Goal: Transaction & Acquisition: Obtain resource

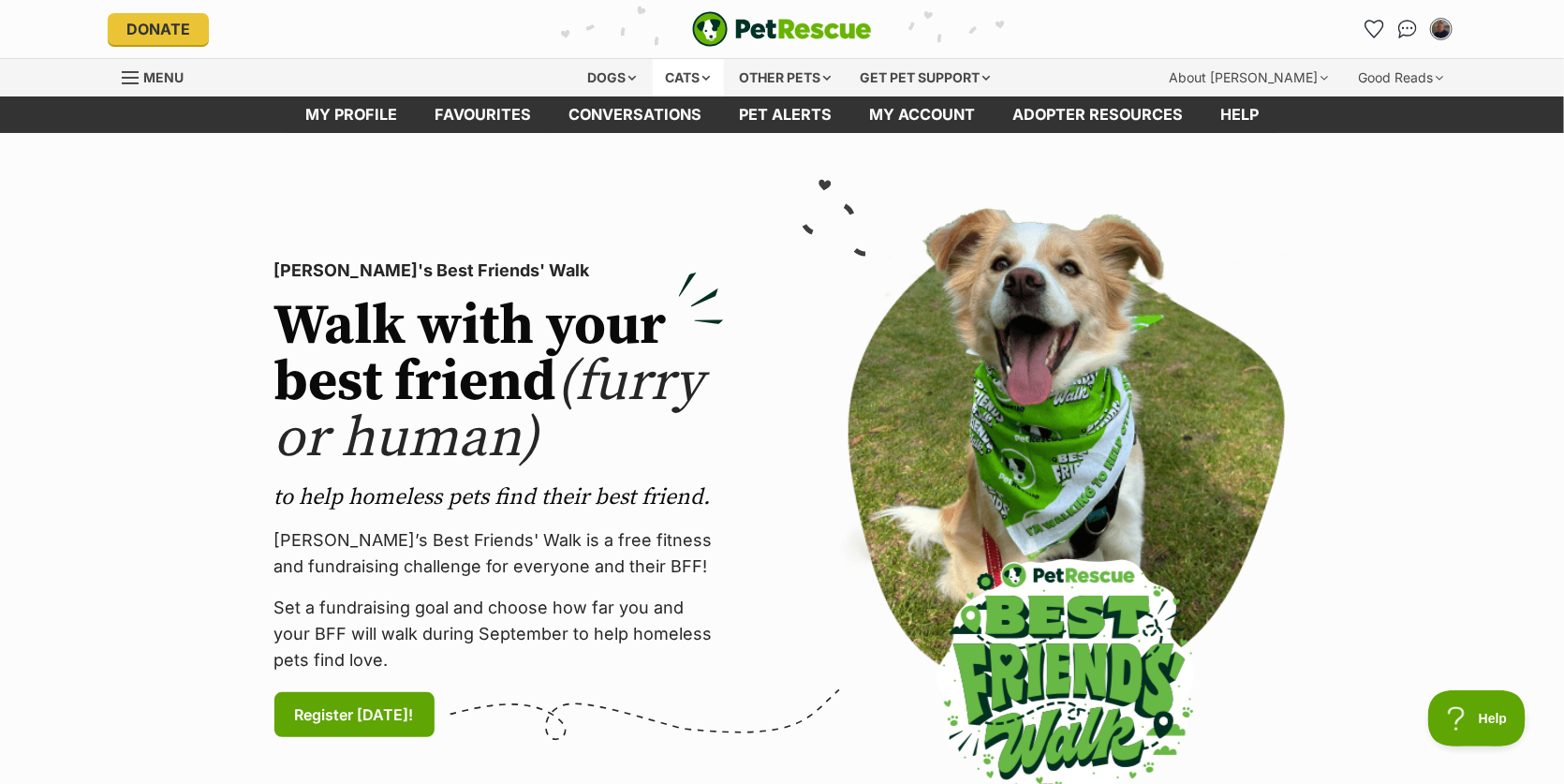
click at [666, 82] on div "Cats" at bounding box center [689, 77] width 71 height 38
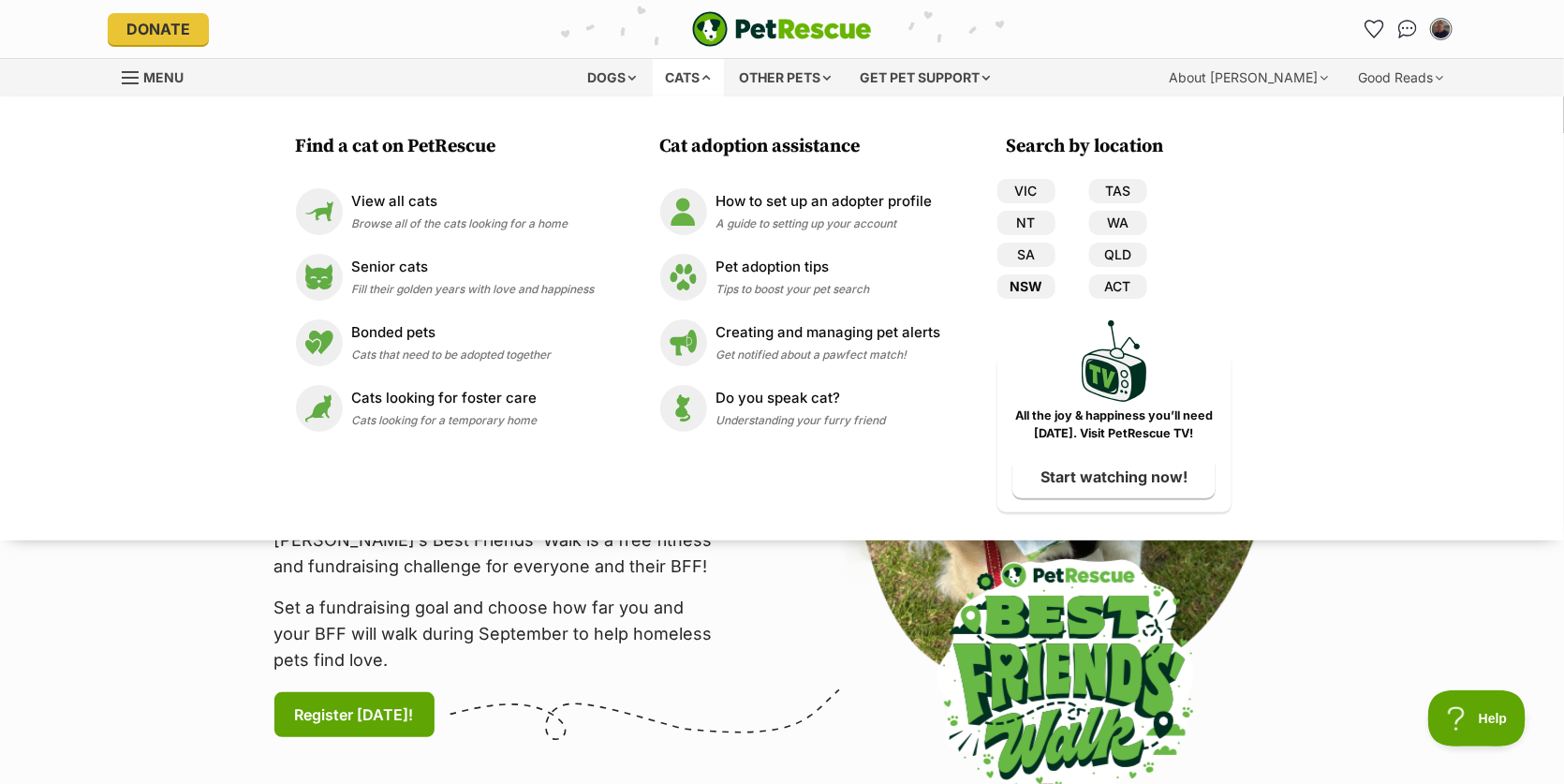
click at [1029, 280] on link "NSW" at bounding box center [1027, 285] width 58 height 24
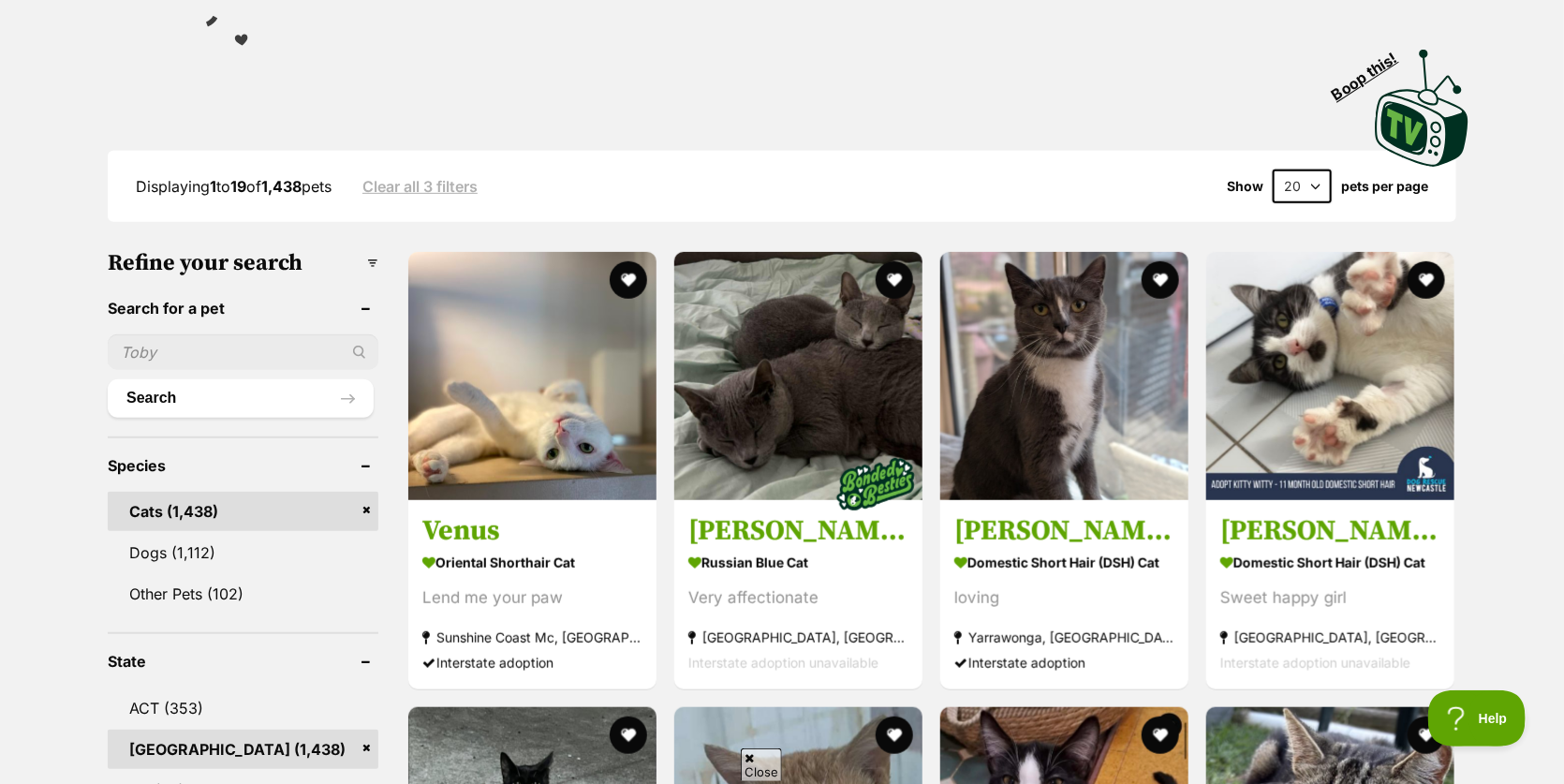
scroll to position [374, 0]
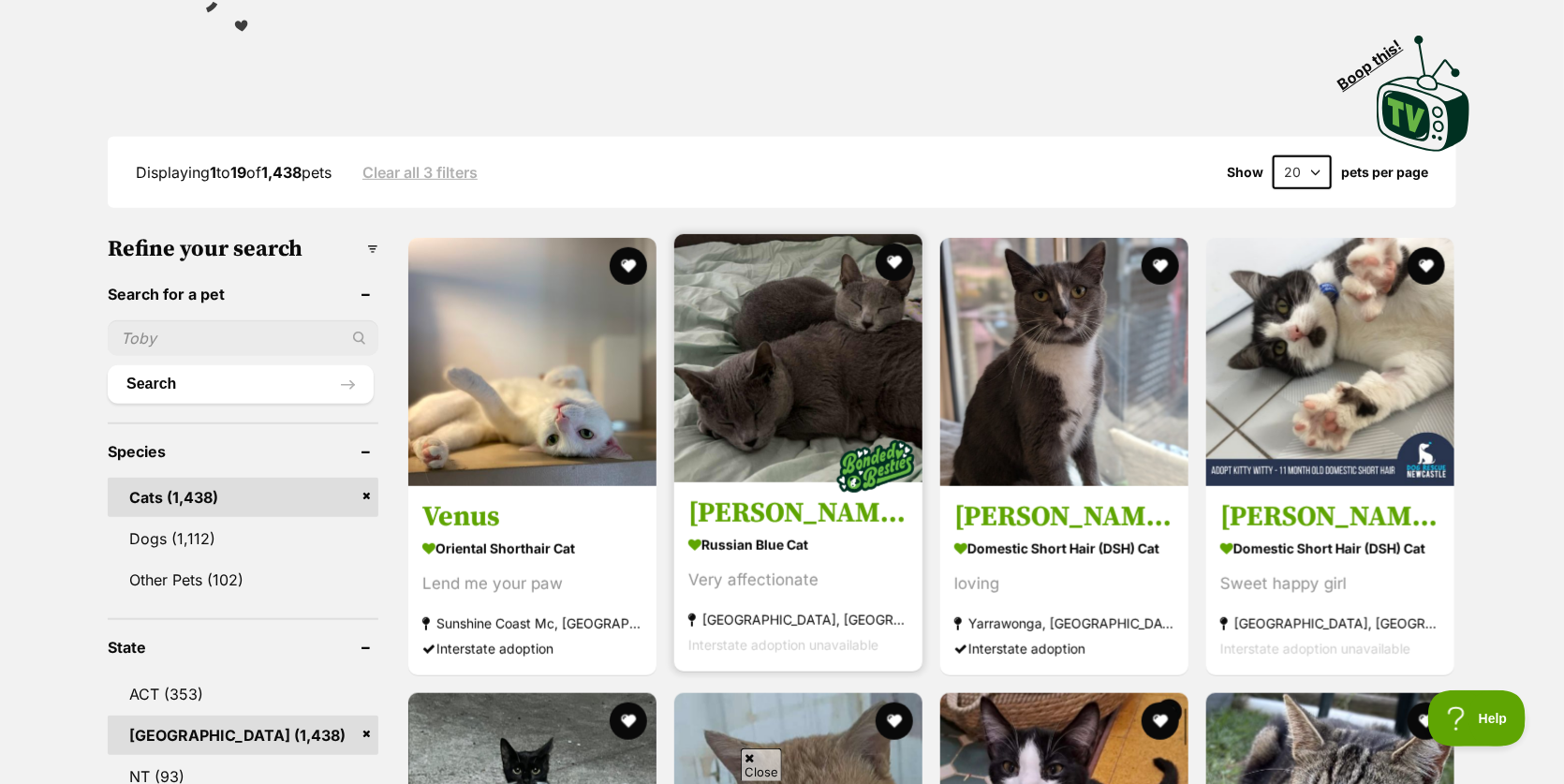
click at [782, 418] on img at bounding box center [798, 358] width 248 height 248
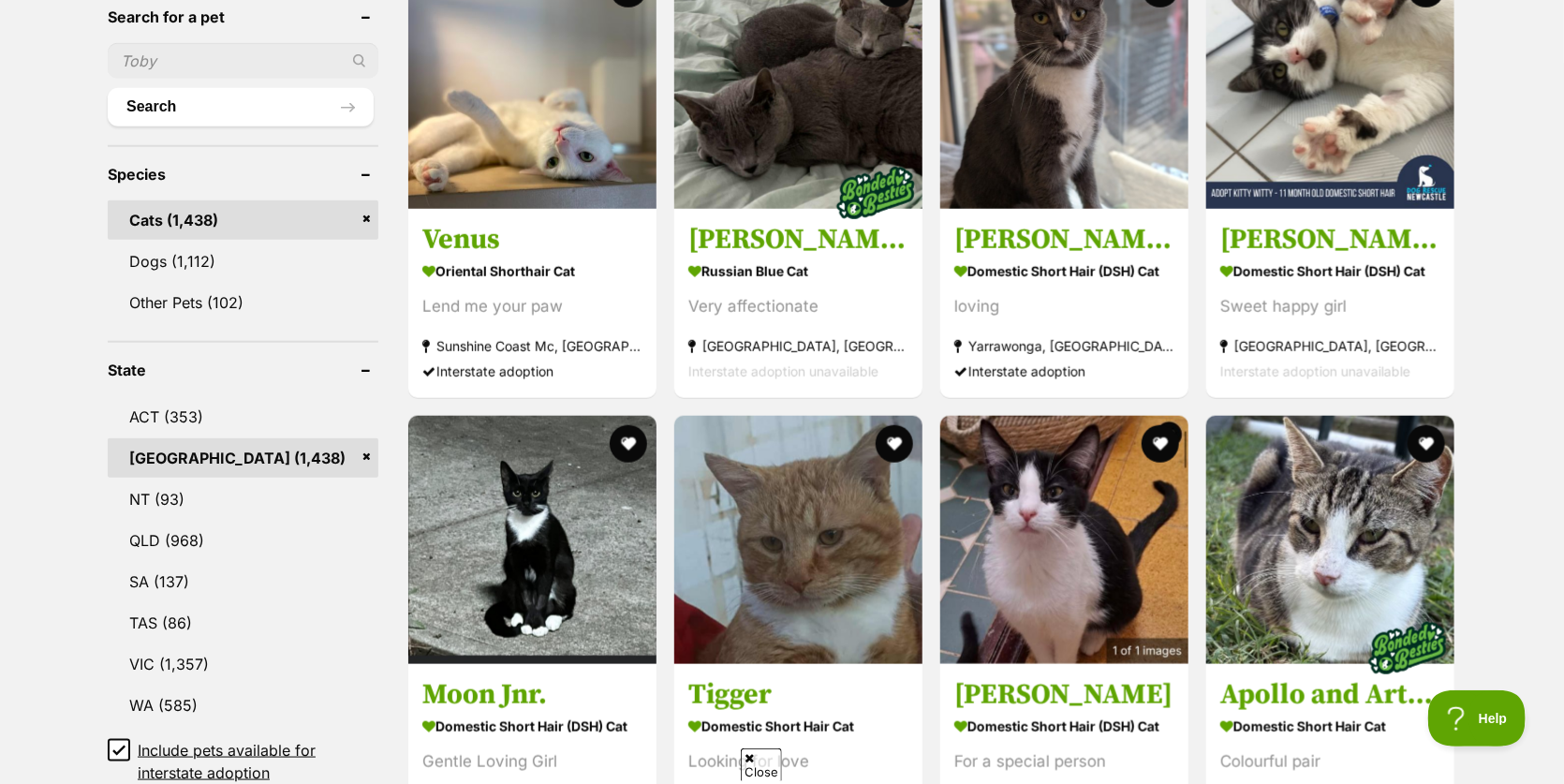
scroll to position [656, 0]
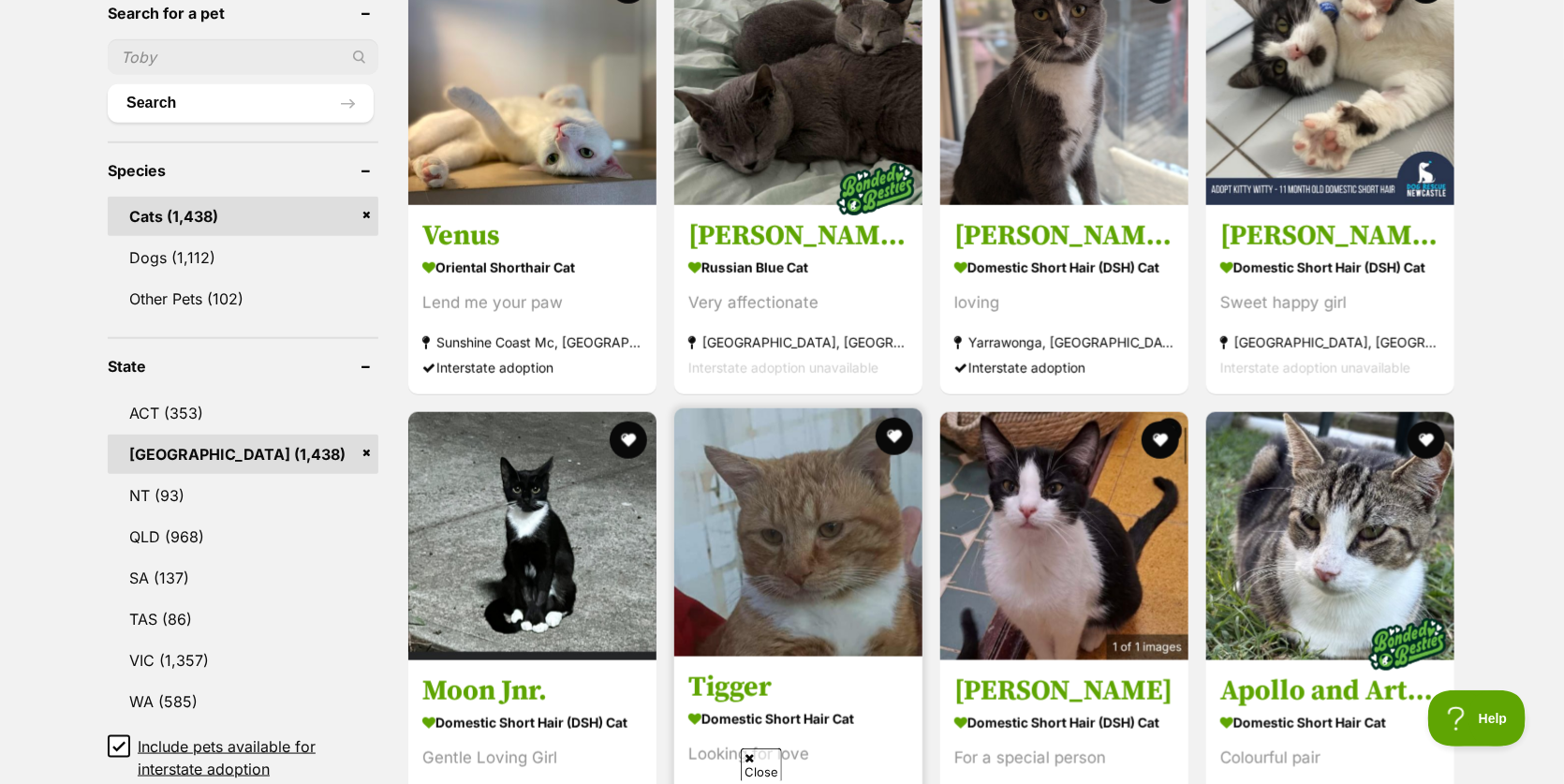
click at [741, 480] on img at bounding box center [798, 531] width 248 height 248
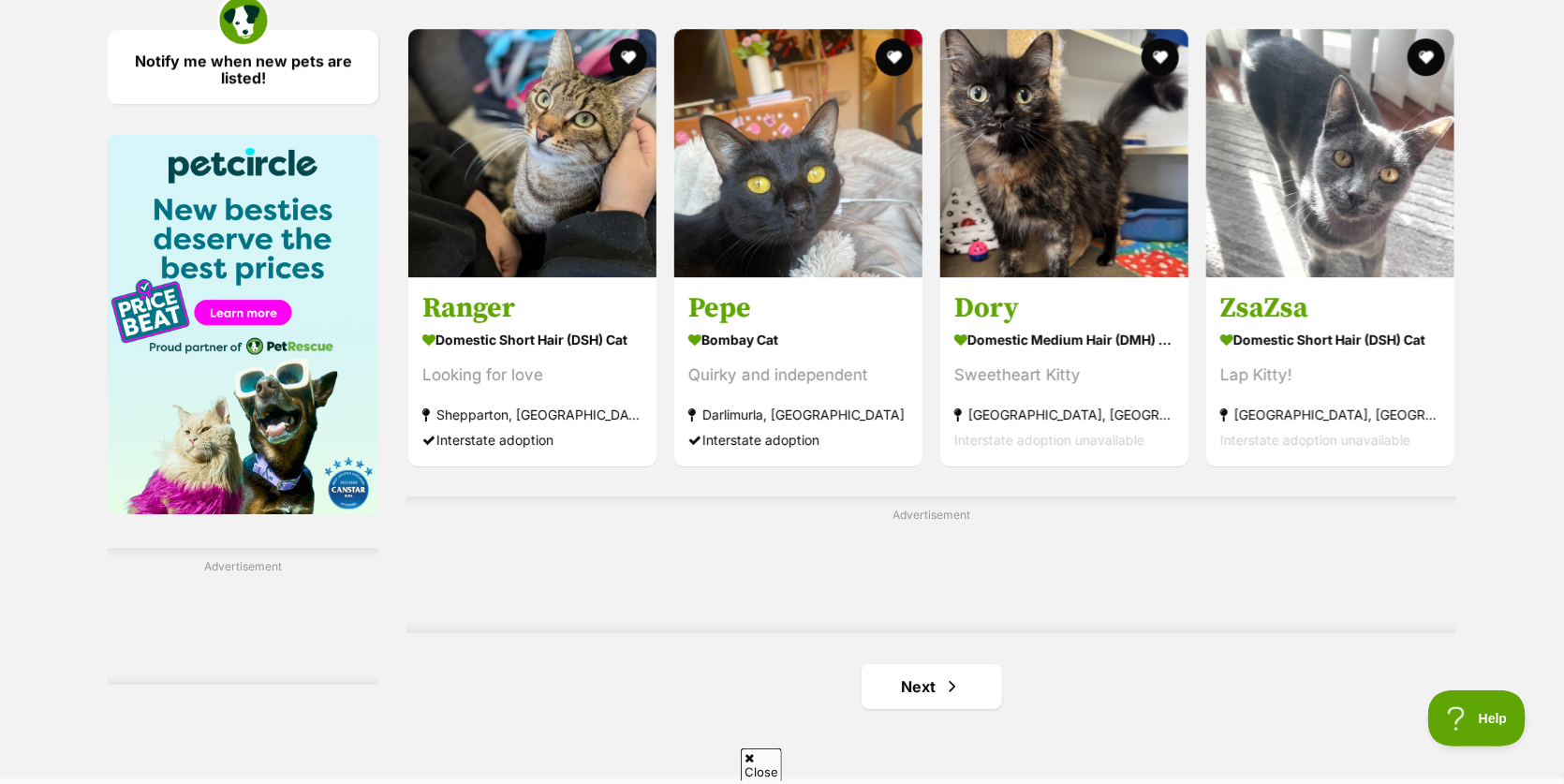
scroll to position [2808, 0]
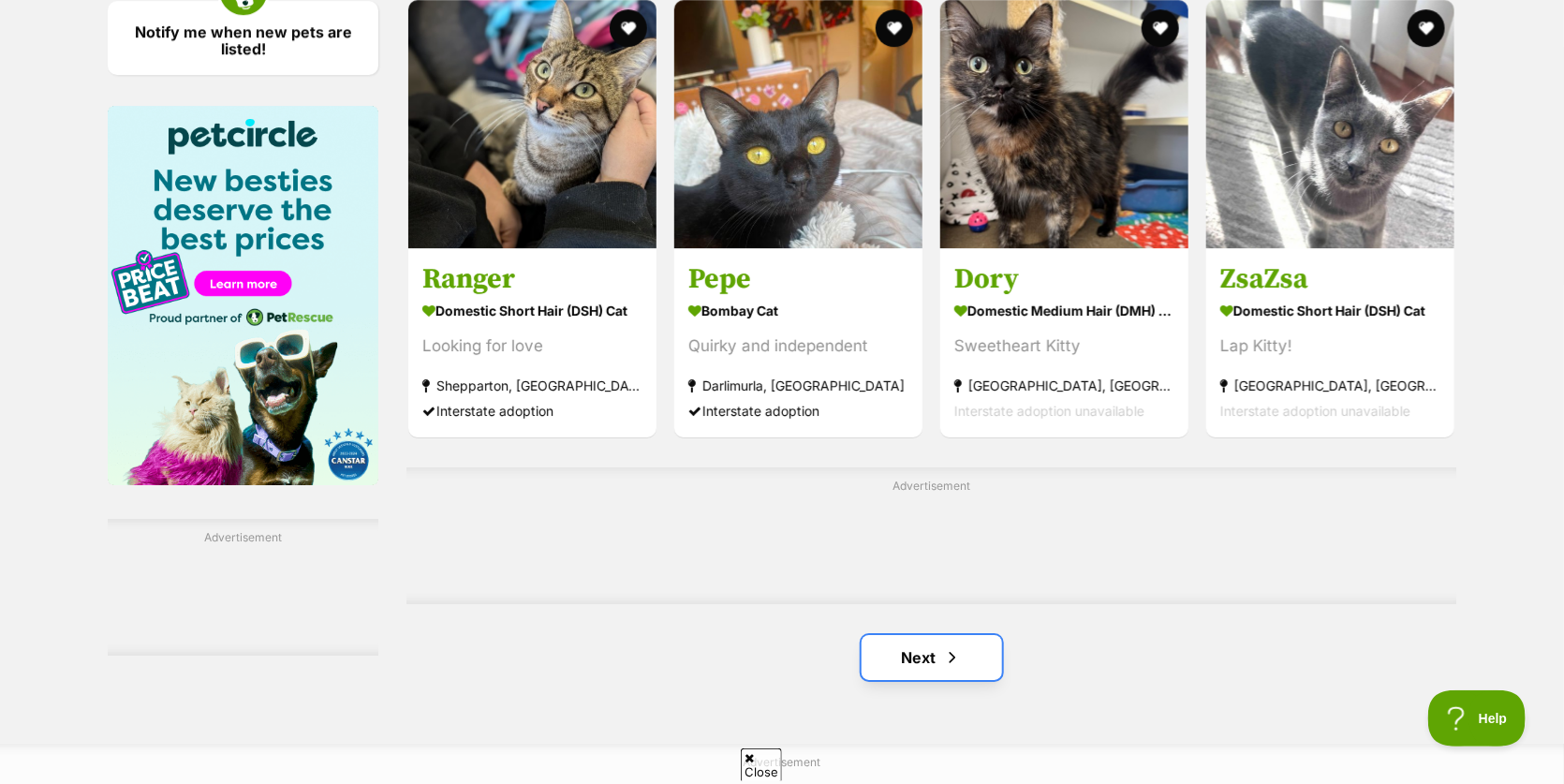
click at [928, 663] on link "Next" at bounding box center [932, 657] width 141 height 45
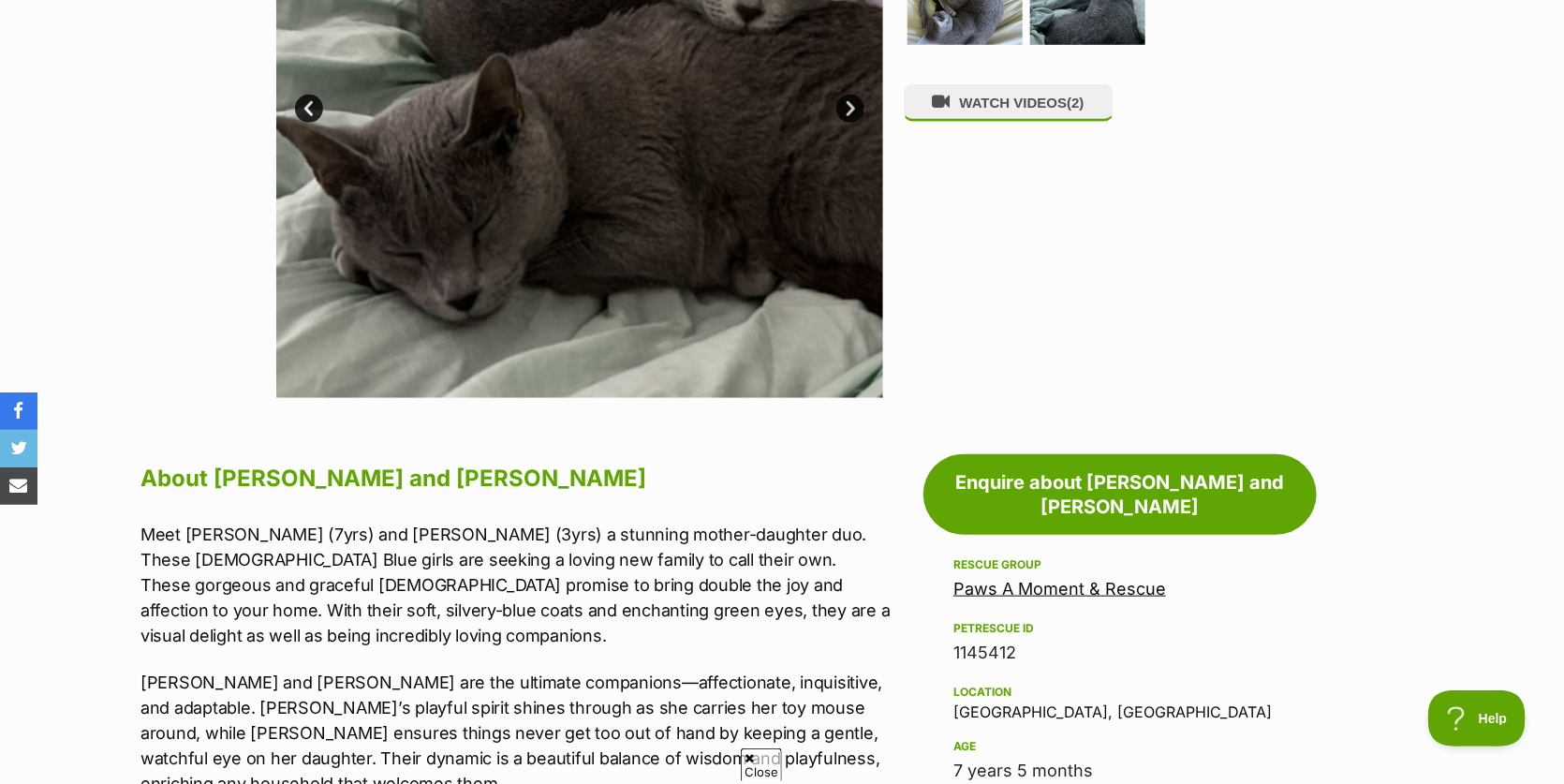
scroll to position [656, 0]
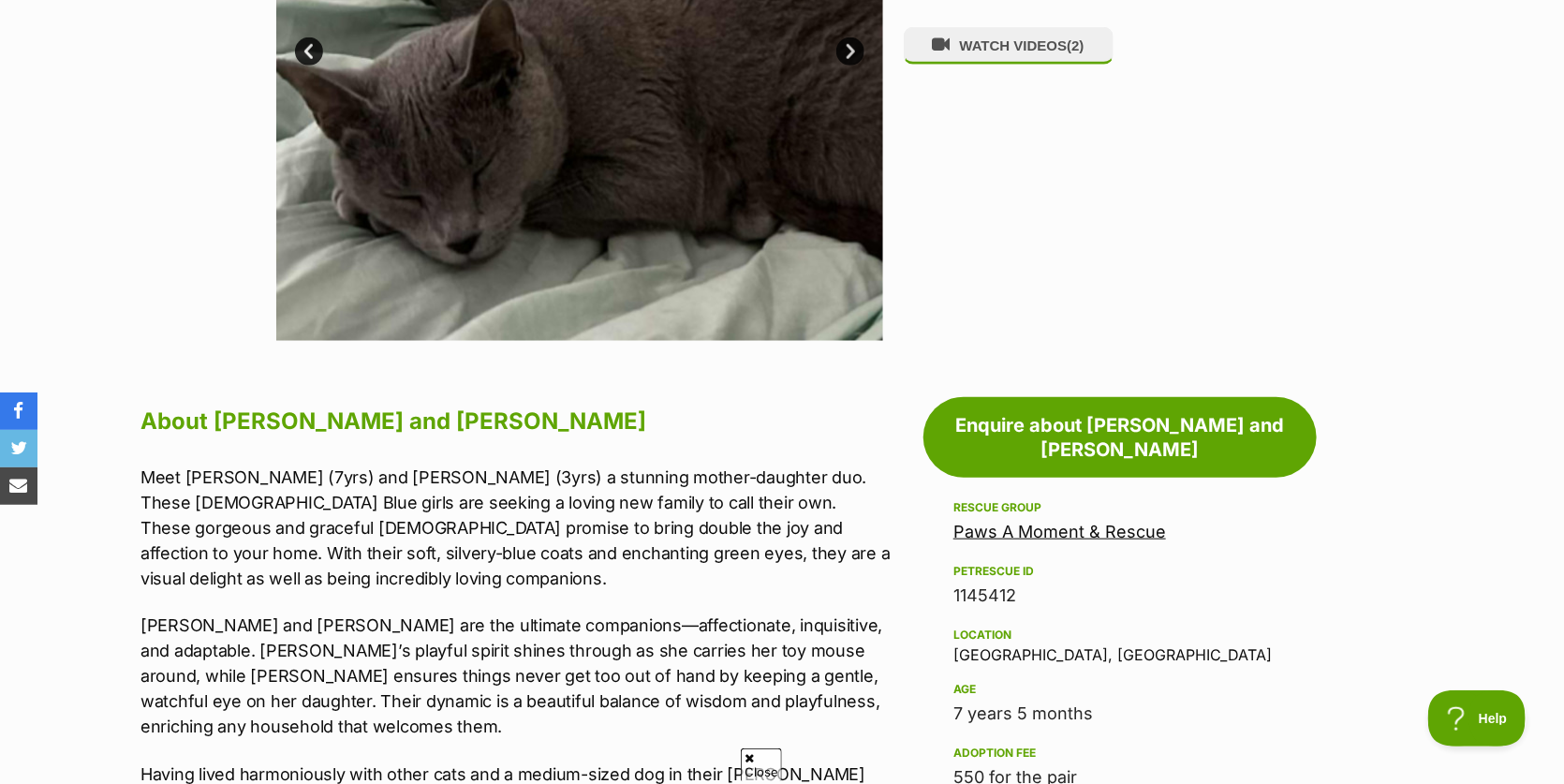
click at [1067, 522] on link "Paws A Moment & Rescue" at bounding box center [1059, 531] width 212 height 19
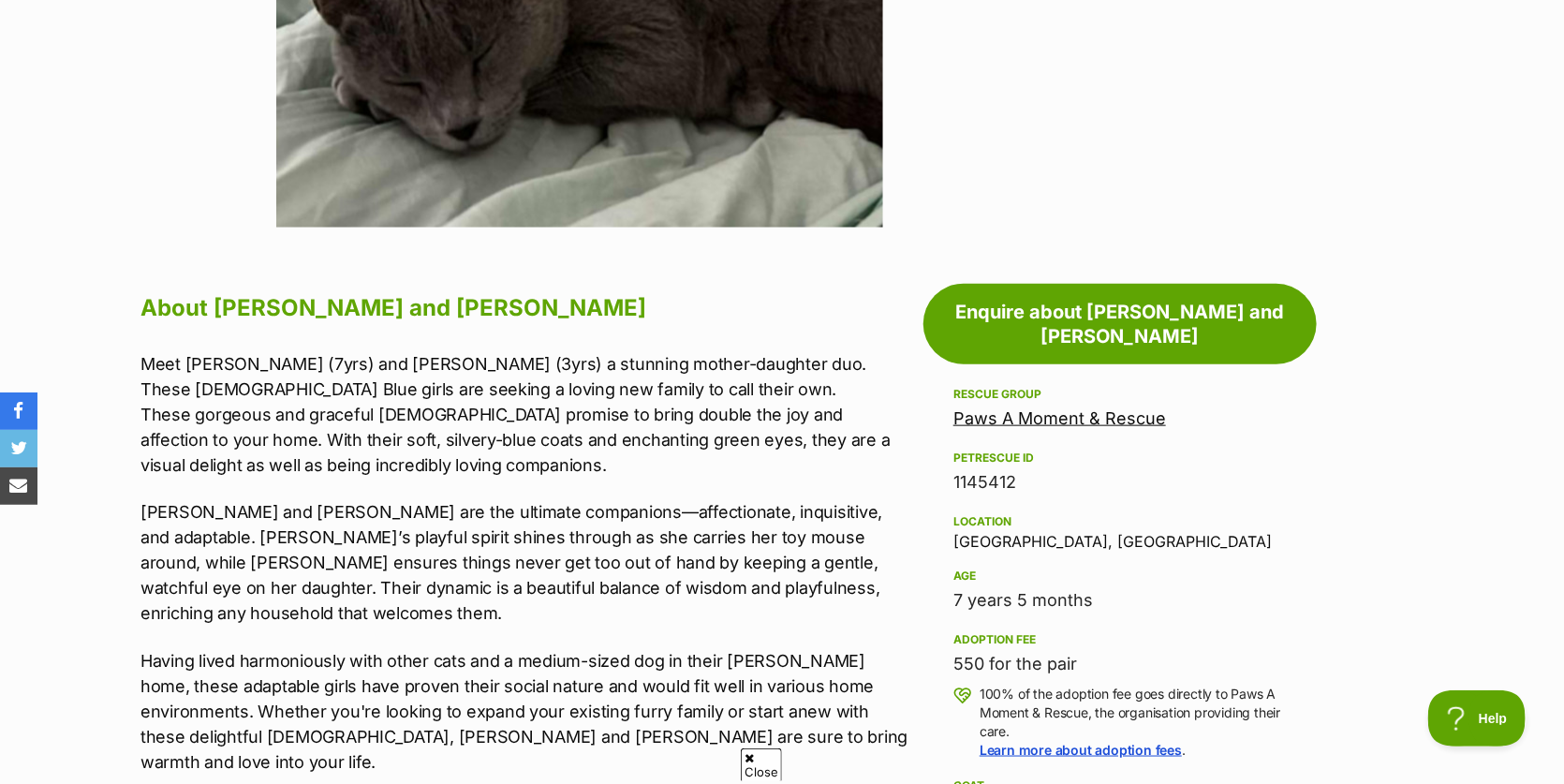
scroll to position [749, 0]
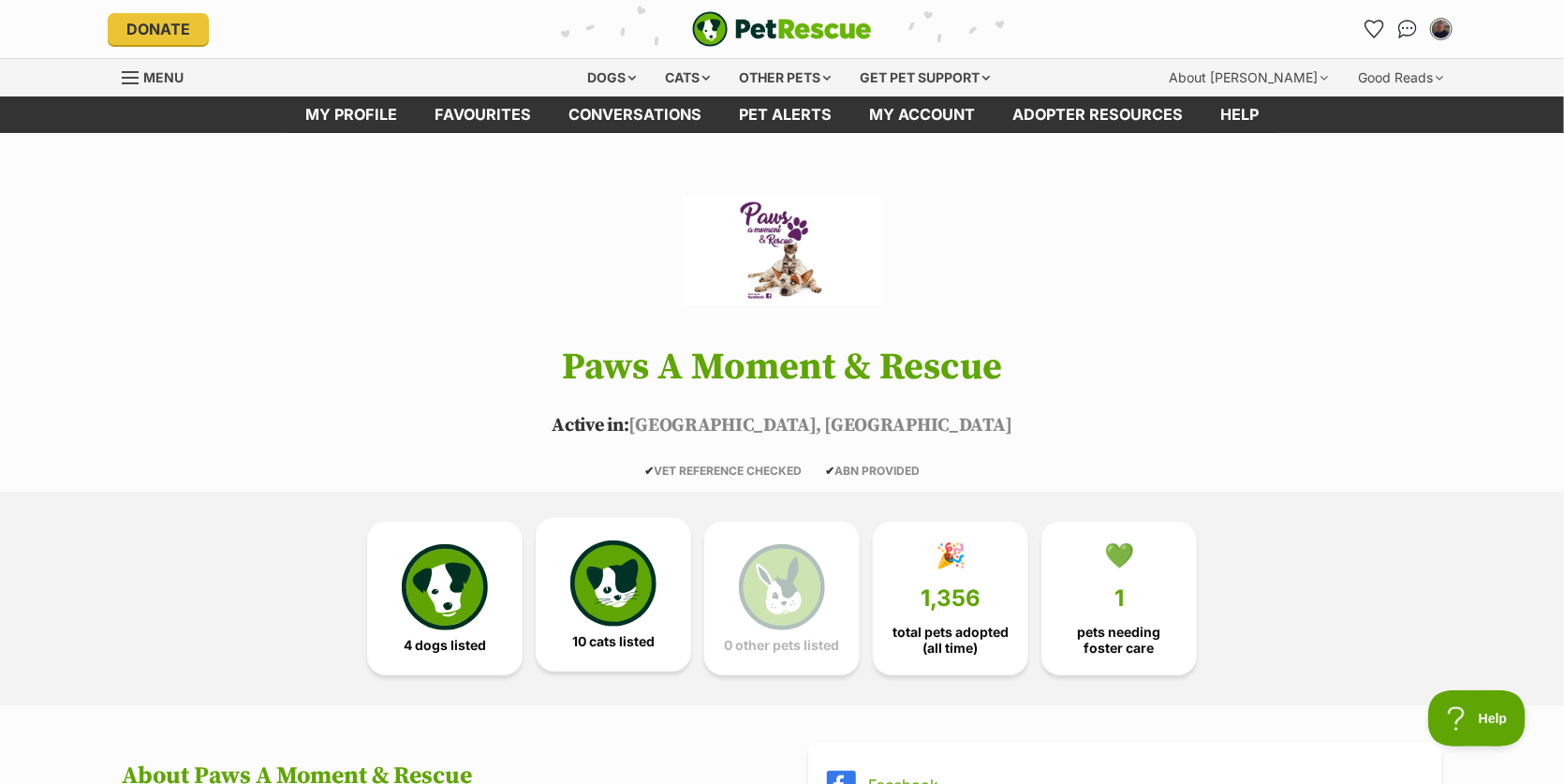
click at [606, 599] on img at bounding box center [613, 582] width 86 height 86
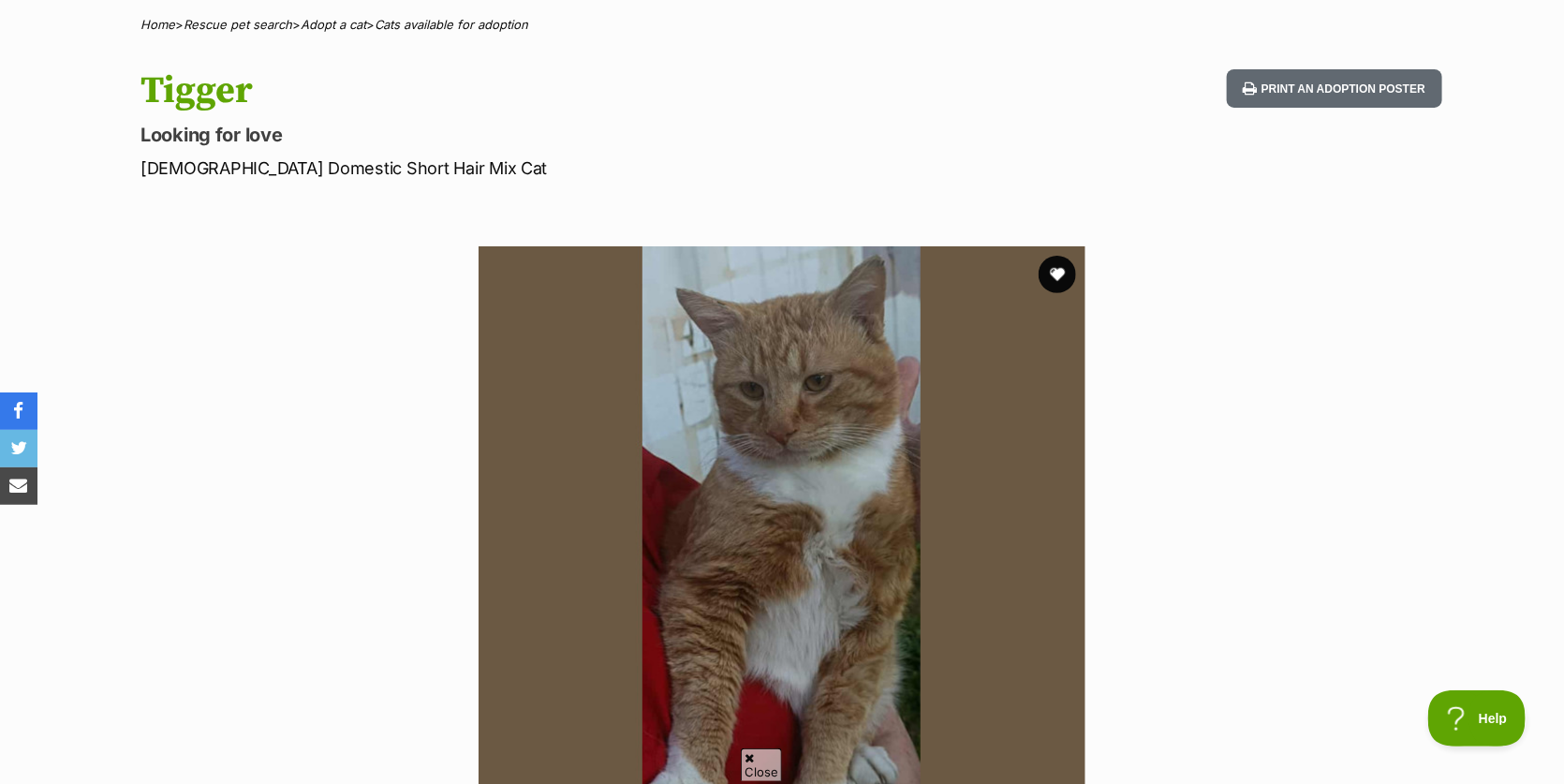
scroll to position [94, 0]
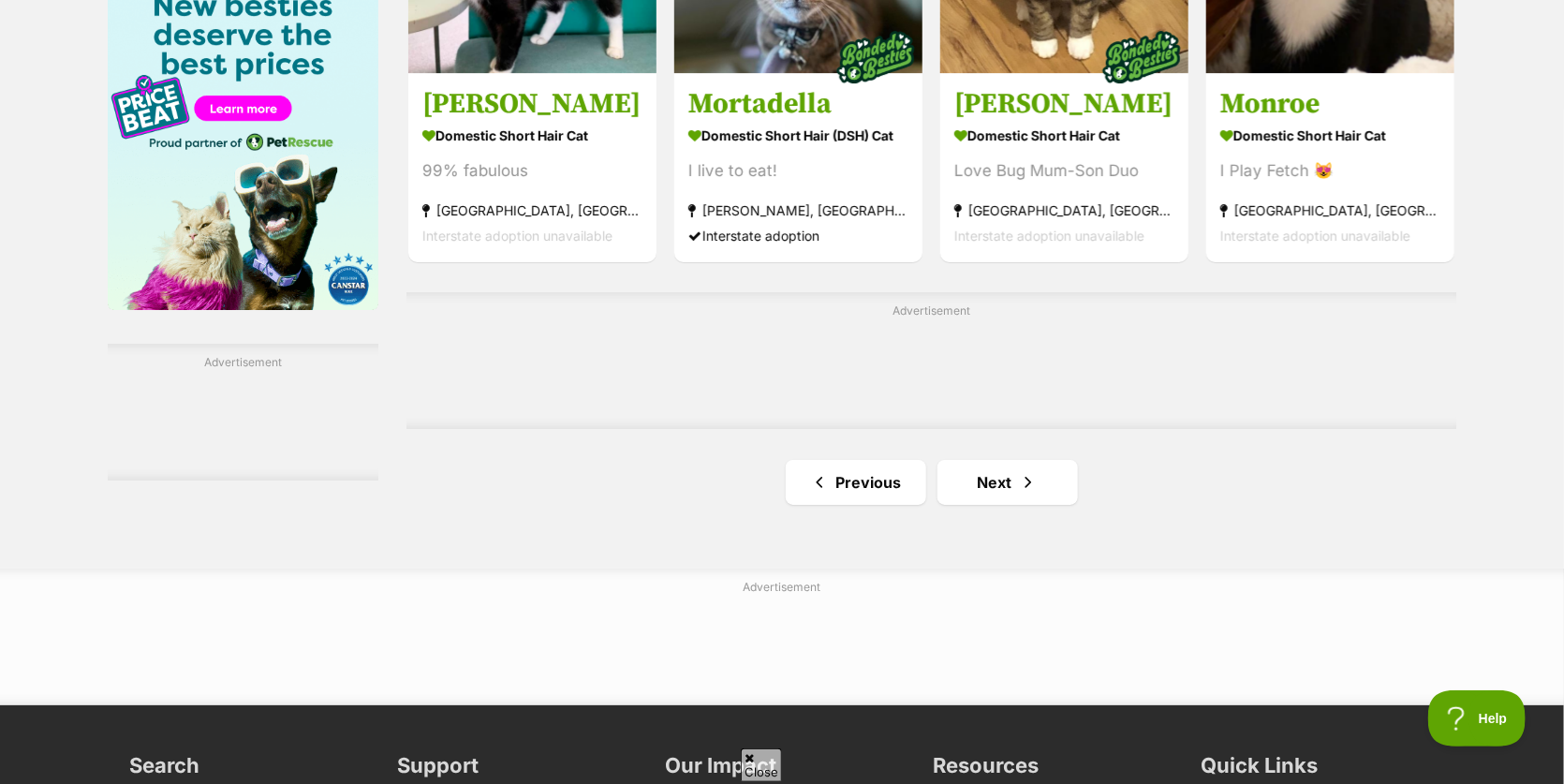
scroll to position [2996, 0]
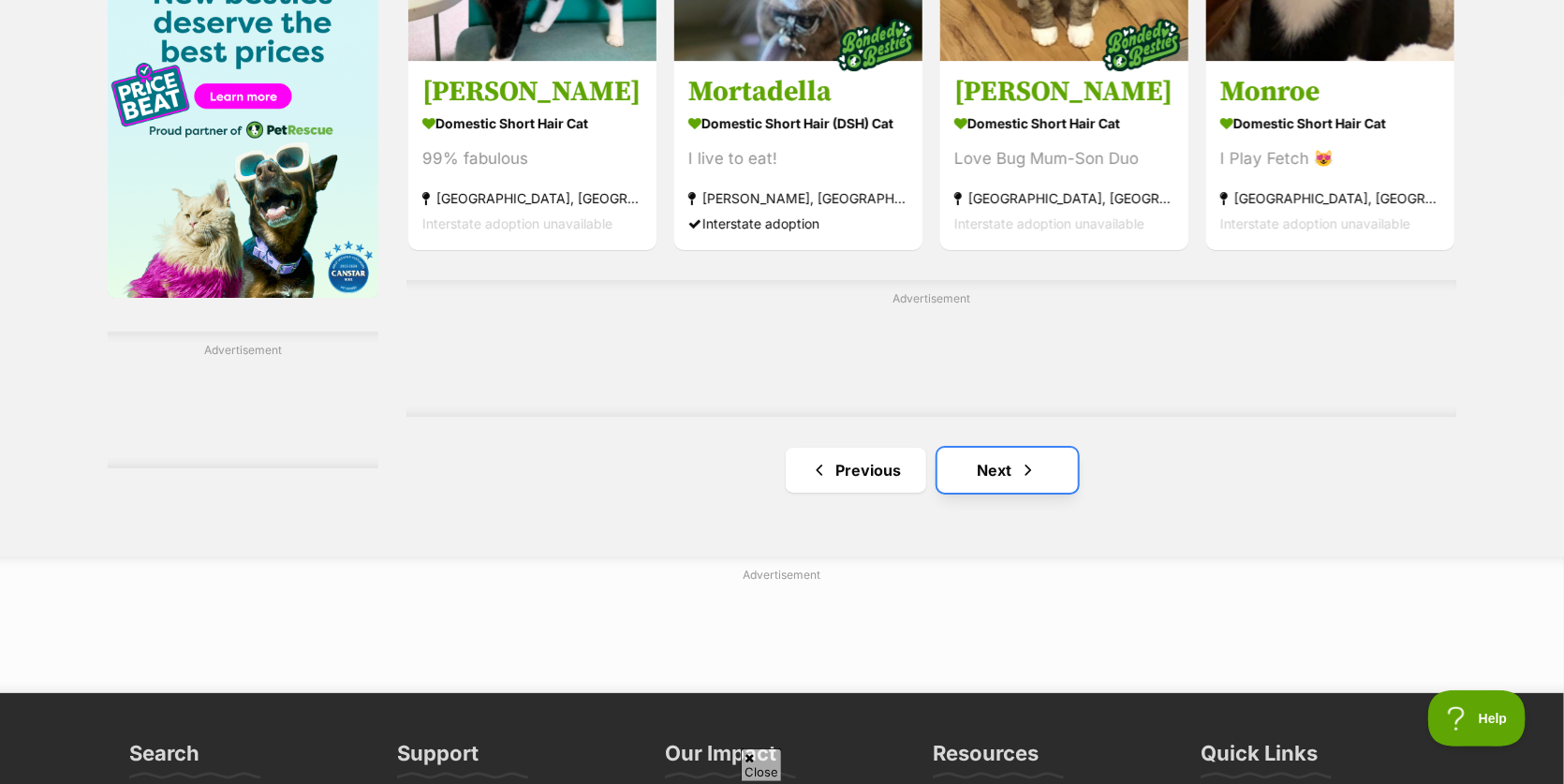
click at [978, 475] on link "Next" at bounding box center [1008, 470] width 141 height 45
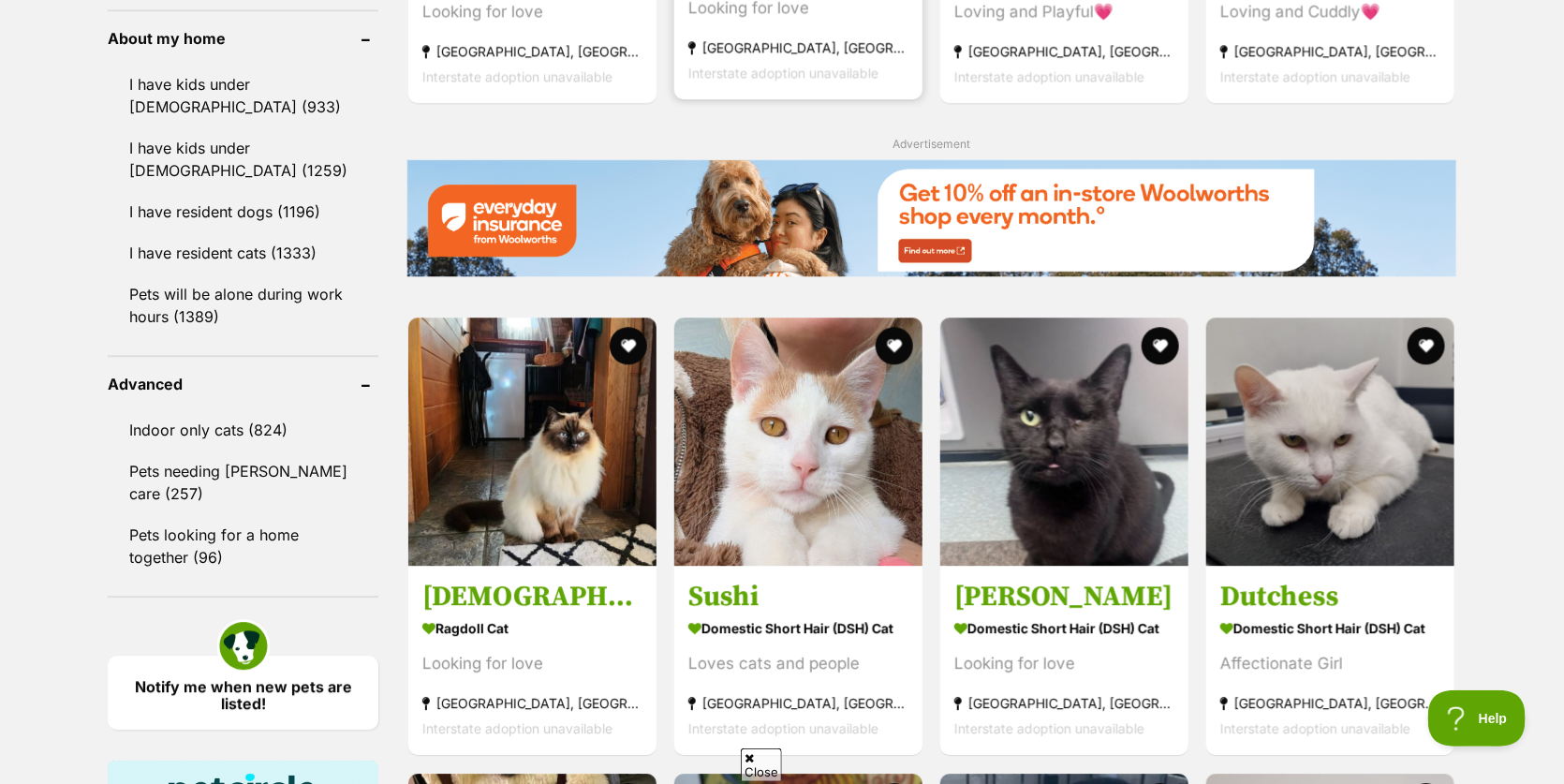
scroll to position [2247, 0]
